Goal: Task Accomplishment & Management: Manage account settings

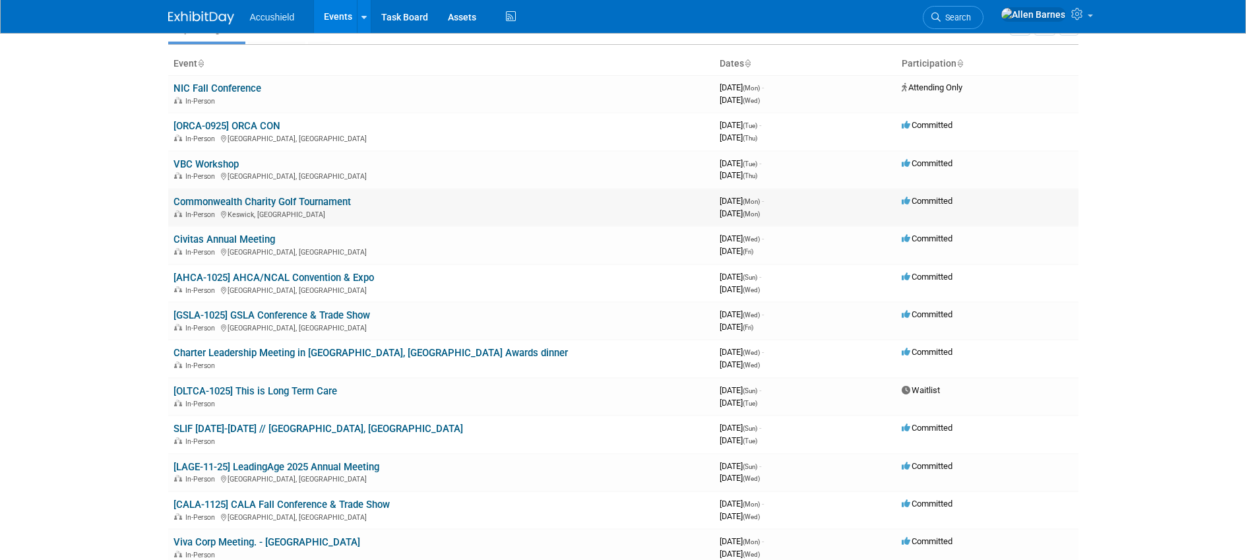
scroll to position [75, 0]
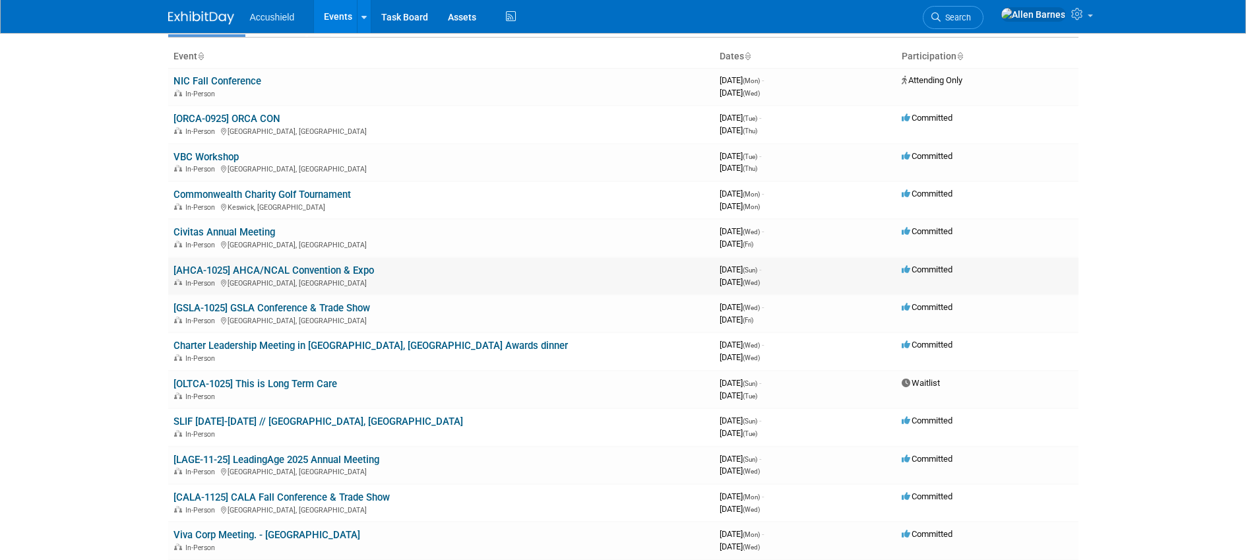
click at [257, 270] on link "[AHCA-1025] AHCA/NCAL Convention & Expo" at bounding box center [273, 270] width 200 height 12
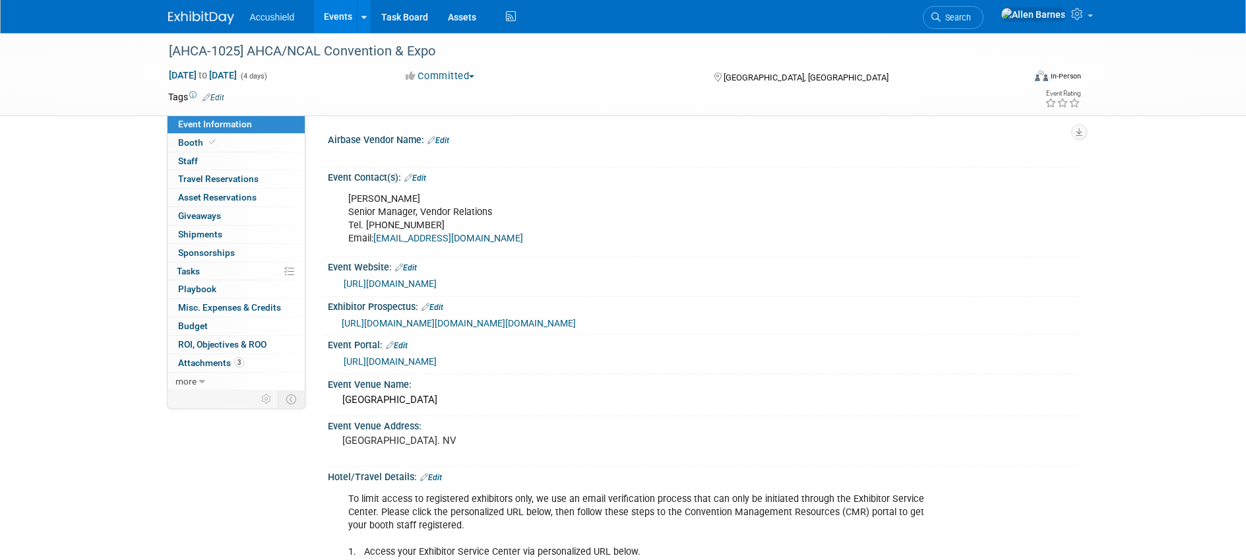
select select "Yes"
click at [198, 160] on link "0 Staff 0" at bounding box center [235, 161] width 137 height 18
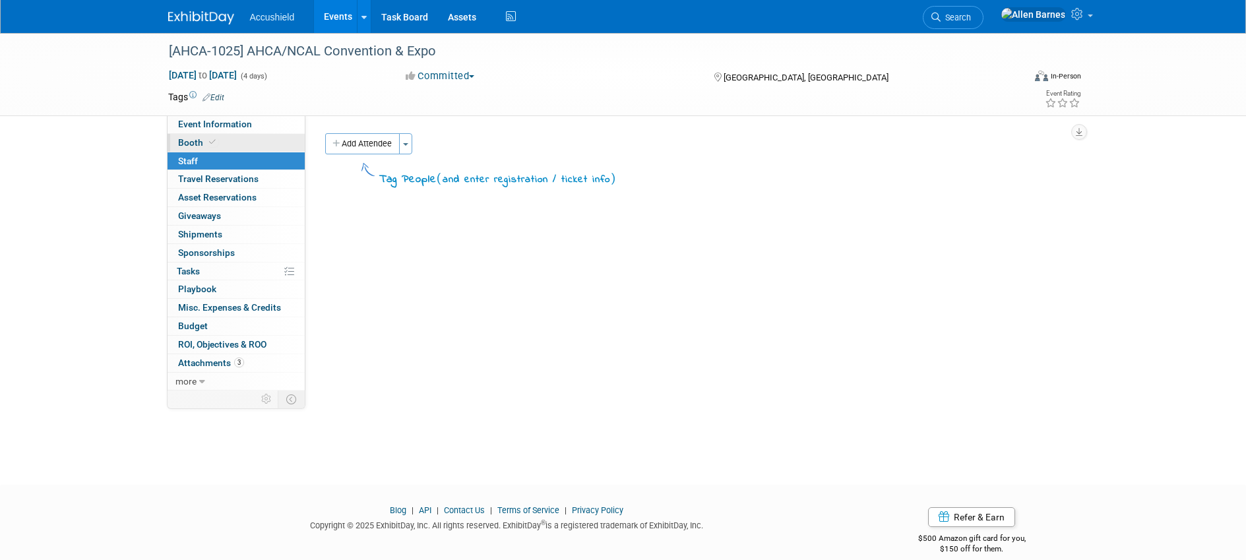
click at [206, 139] on span at bounding box center [212, 142] width 12 height 10
